Goal: Information Seeking & Learning: Find specific fact

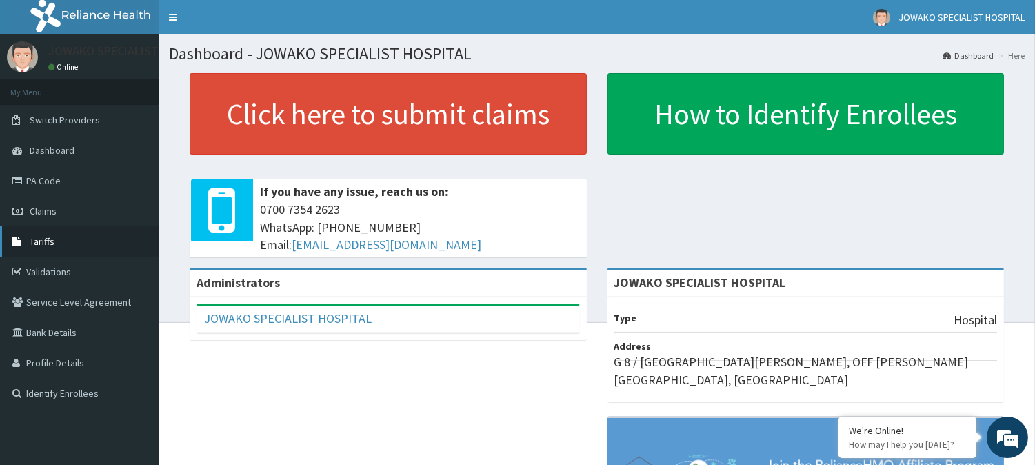
click at [66, 250] on link "Tariffs" at bounding box center [79, 241] width 159 height 30
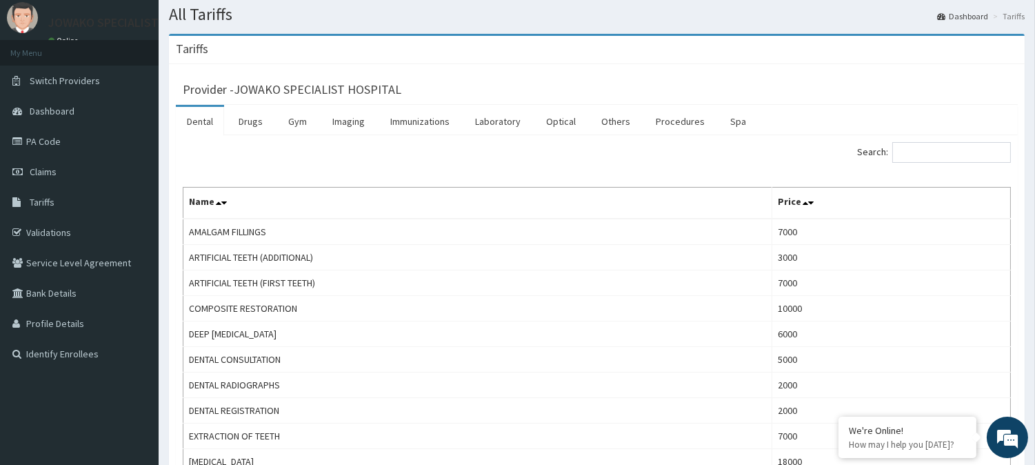
scroll to position [77, 0]
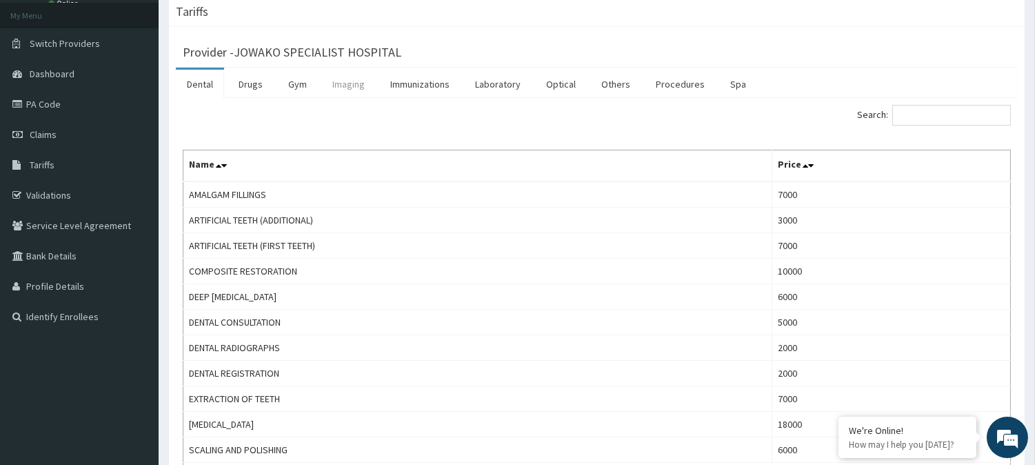
click at [345, 93] on link "Imaging" at bounding box center [348, 84] width 54 height 29
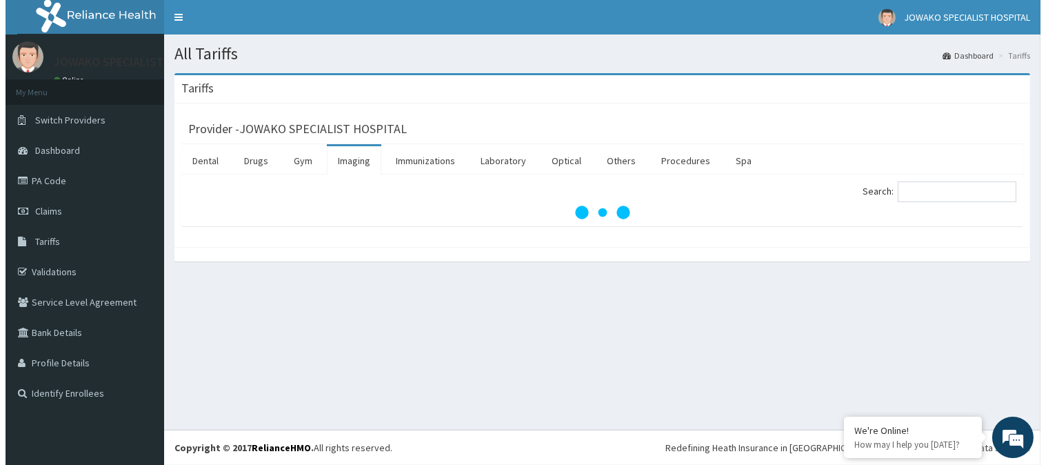
scroll to position [0, 0]
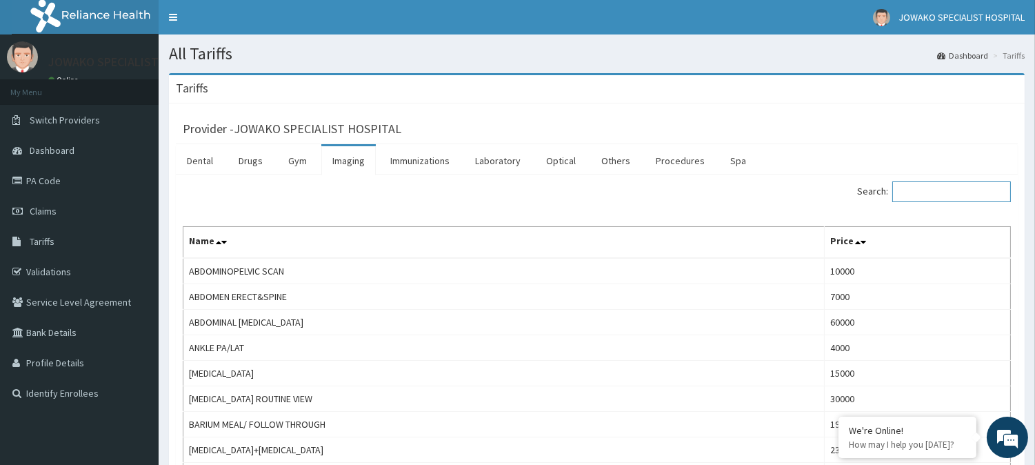
click at [931, 188] on input "Search:" at bounding box center [951, 191] width 119 height 21
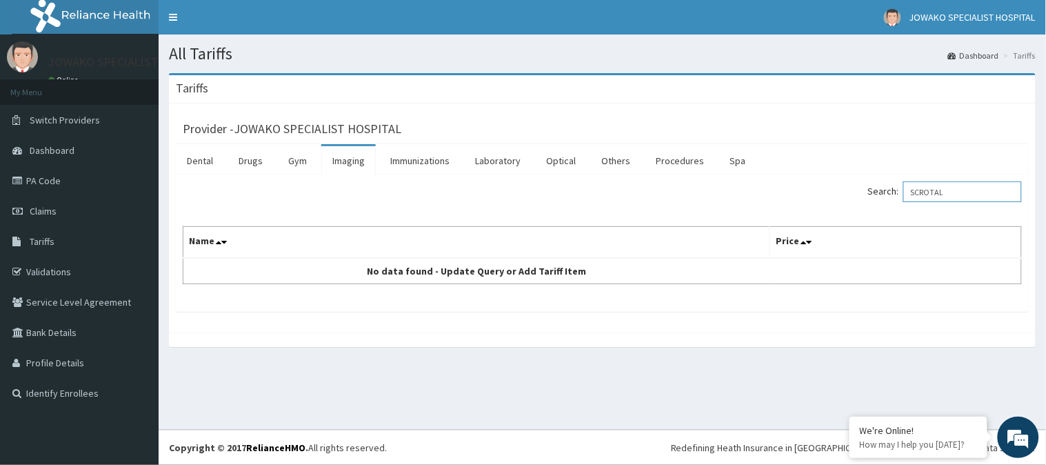
drag, startPoint x: 966, startPoint y: 189, endPoint x: 887, endPoint y: 191, distance: 79.3
click at [887, 191] on label "Search: SCROTAL" at bounding box center [945, 191] width 154 height 21
drag, startPoint x: 970, startPoint y: 193, endPoint x: 867, endPoint y: 194, distance: 102.7
click at [867, 194] on div "Search: TESTICU" at bounding box center [818, 193] width 410 height 24
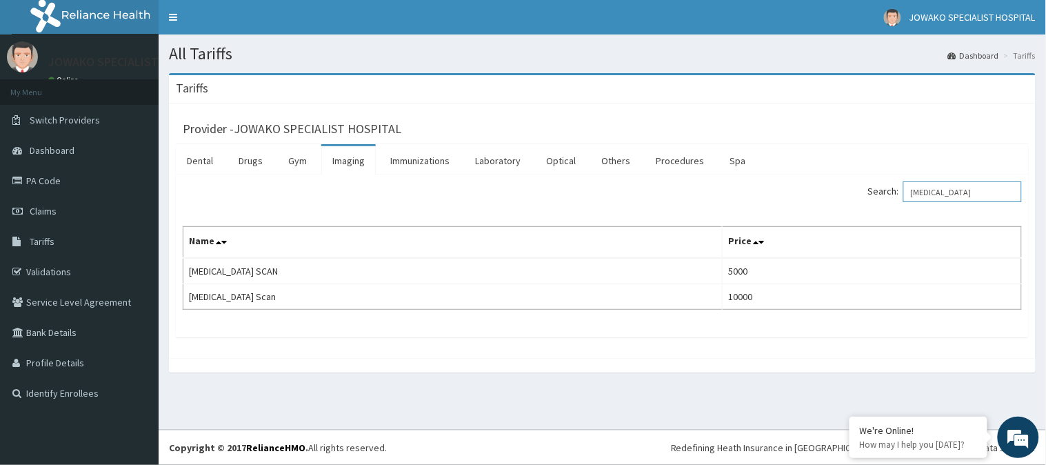
drag, startPoint x: 987, startPoint y: 192, endPoint x: 797, endPoint y: 212, distance: 190.6
click at [798, 211] on div "Search: PROSTATE Name Price PROSTATE SCAN 5000 Prostate Scan 10000" at bounding box center [602, 245] width 839 height 128
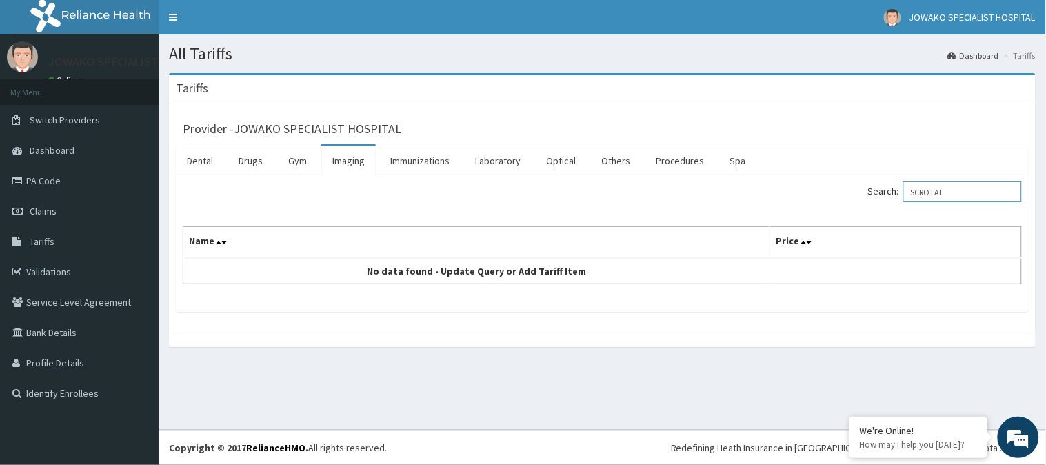
type input "SCROTAL"
drag, startPoint x: 979, startPoint y: 199, endPoint x: 892, endPoint y: 203, distance: 87.0
click at [892, 202] on label "Search: SCROTAL" at bounding box center [945, 191] width 154 height 21
